Goal: Information Seeking & Learning: Learn about a topic

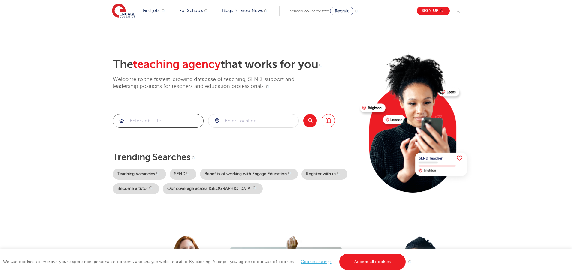
click at [164, 121] on input "search" at bounding box center [158, 120] width 90 height 13
paste input "[PERSON_NAME]"
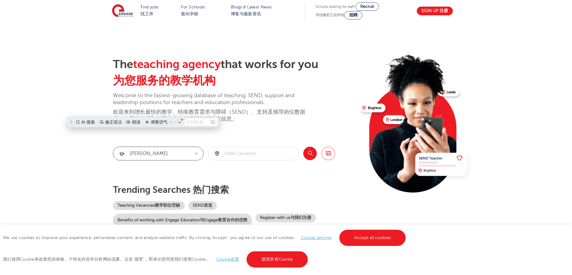
type input "[PERSON_NAME]"
click at [311, 153] on button "Search Search 搜索" at bounding box center [310, 154] width 14 height 14
